Goal: Find contact information: Find contact information

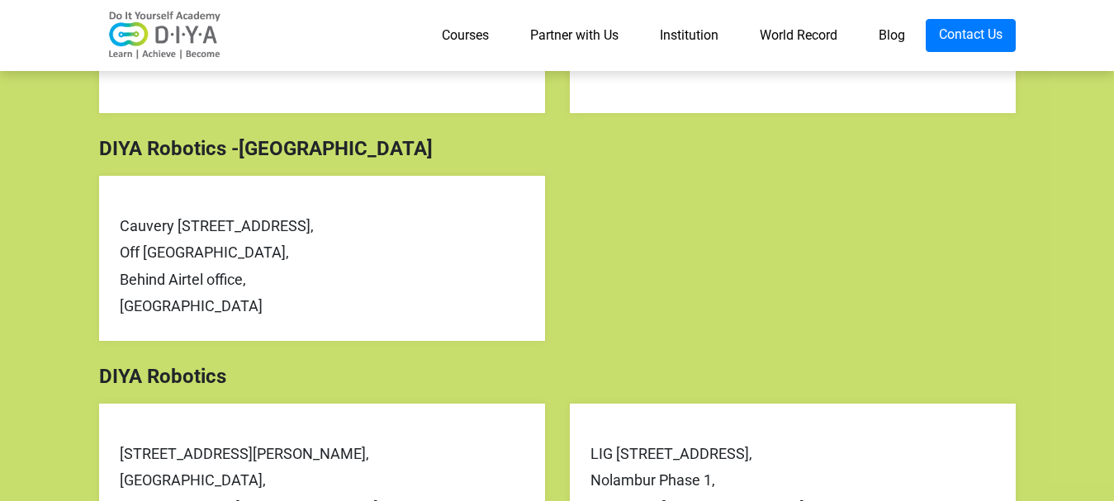
scroll to position [578, 0]
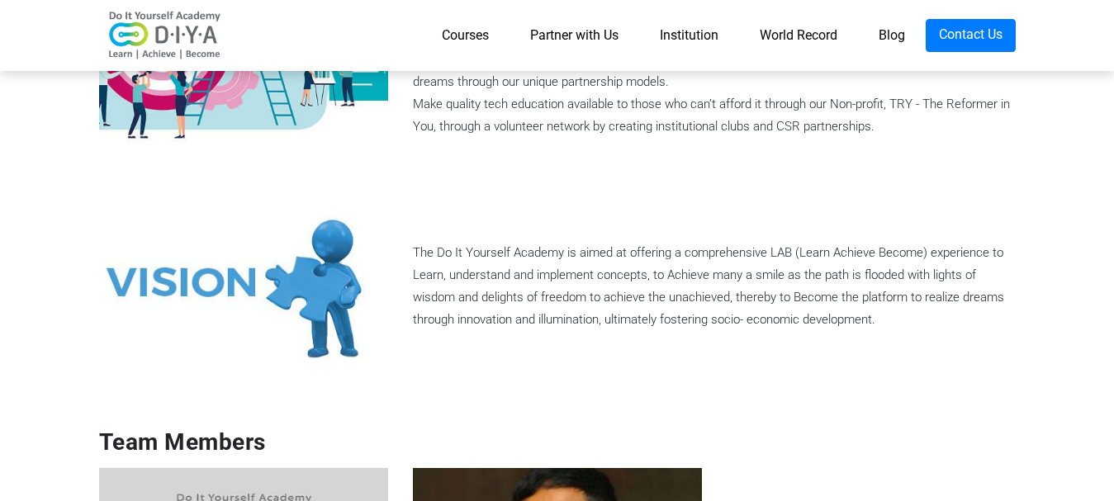
scroll to position [620, 0]
